Goal: Find specific page/section: Find specific page/section

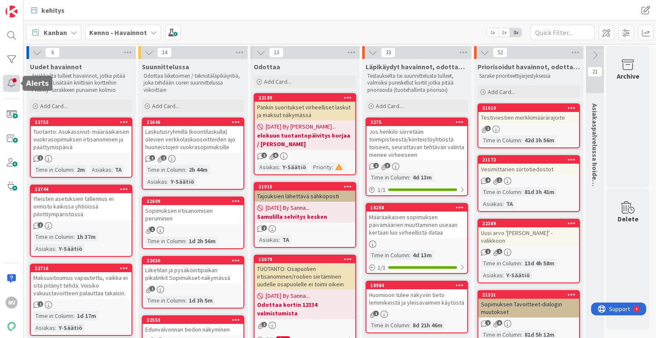
click at [10, 87] on div at bounding box center [11, 83] width 17 height 17
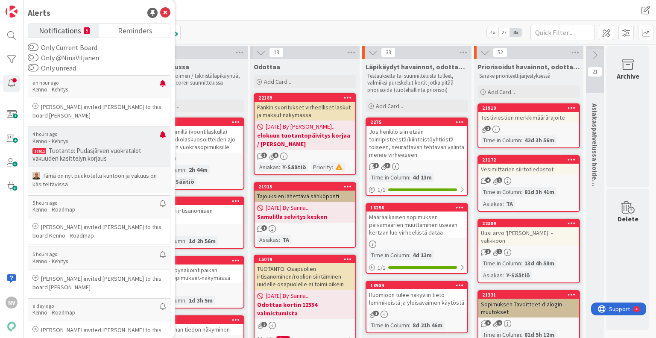
click at [120, 149] on p "Tuotanto: Pudasjärven vuokratalot vakuuden käsittelyn korjaus" at bounding box center [98, 154] width 133 height 15
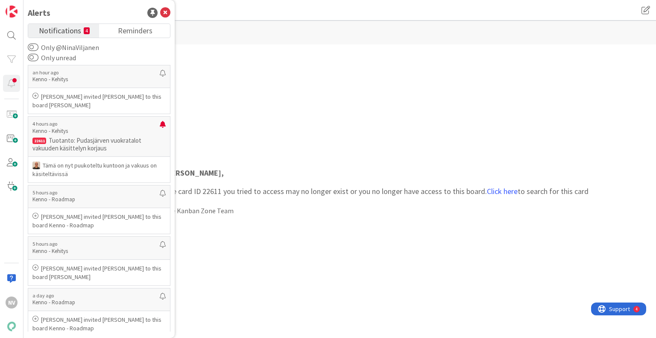
click at [285, 135] on div "[PERSON_NAME] , The card ID 22611 you tried to access may no longer exist or yo…" at bounding box center [340, 191] width 514 height 179
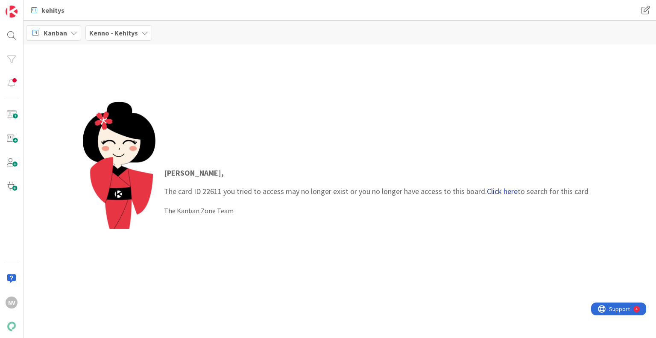
click at [507, 190] on link "Click here" at bounding box center [502, 191] width 31 height 10
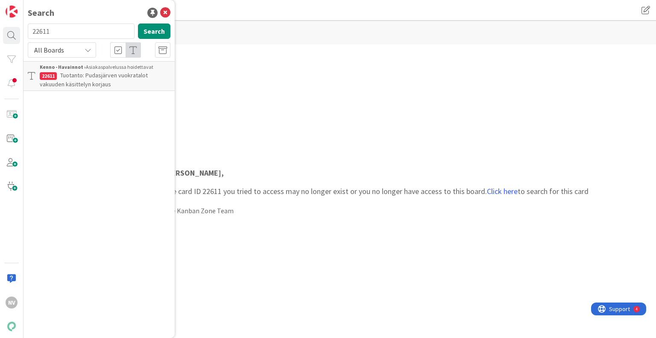
click at [105, 81] on span "Tuotanto: Pudasjärven vuokratalot vakuuden käsittelyn korjaus" at bounding box center [94, 79] width 108 height 17
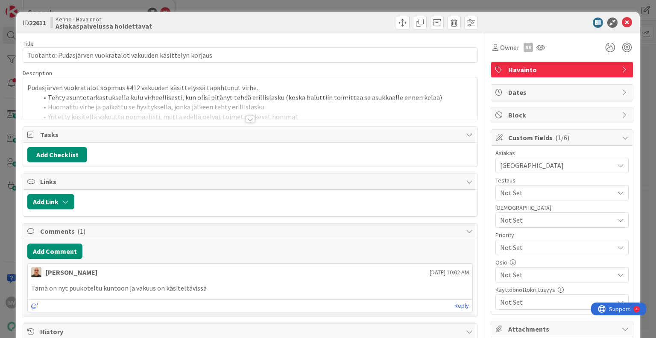
click at [250, 121] on div at bounding box center [250, 119] width 9 height 7
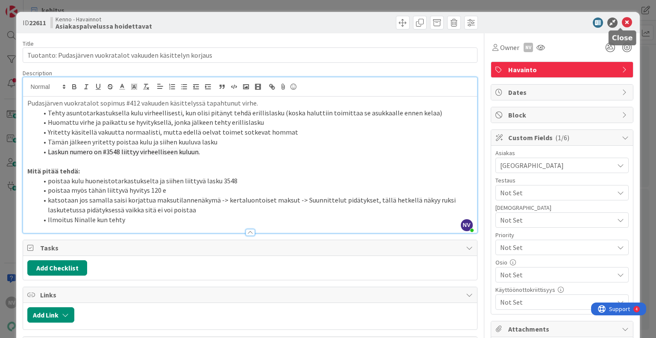
click at [622, 21] on icon at bounding box center [627, 23] width 10 height 10
